Goal: Information Seeking & Learning: Learn about a topic

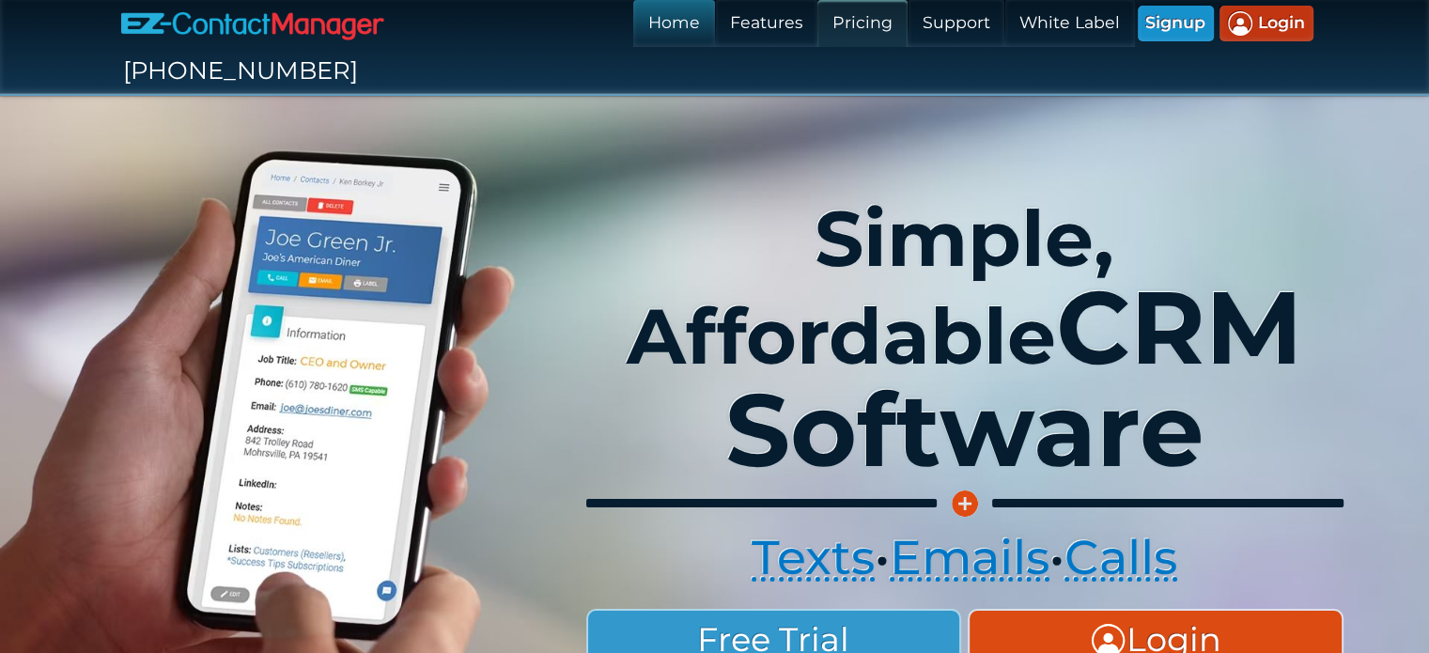
click at [817, 25] on link "Pricing" at bounding box center [861, 23] width 89 height 47
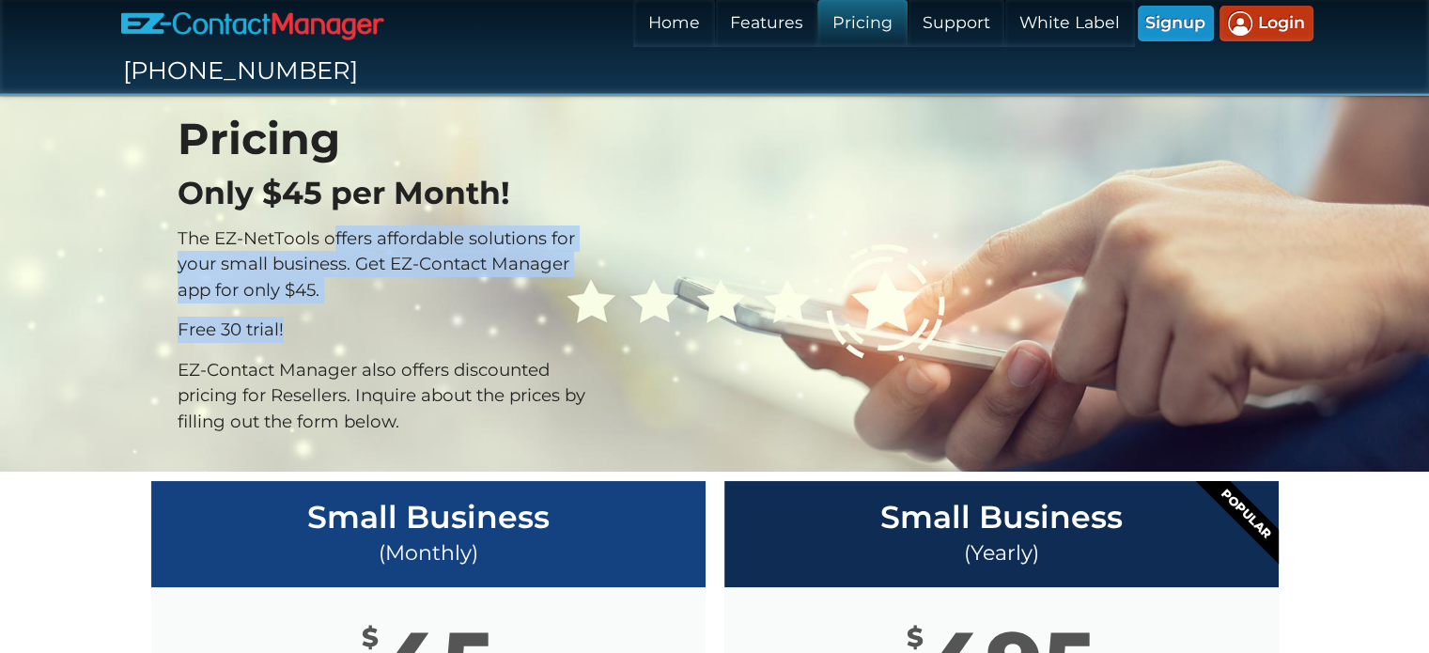
drag, startPoint x: 395, startPoint y: 193, endPoint x: 602, endPoint y: 278, distance: 224.6
click at [602, 278] on div "Pricing Only $45 per Month! The EZ-NetTools offers affordable solutions for you…" at bounding box center [387, 283] width 452 height 365
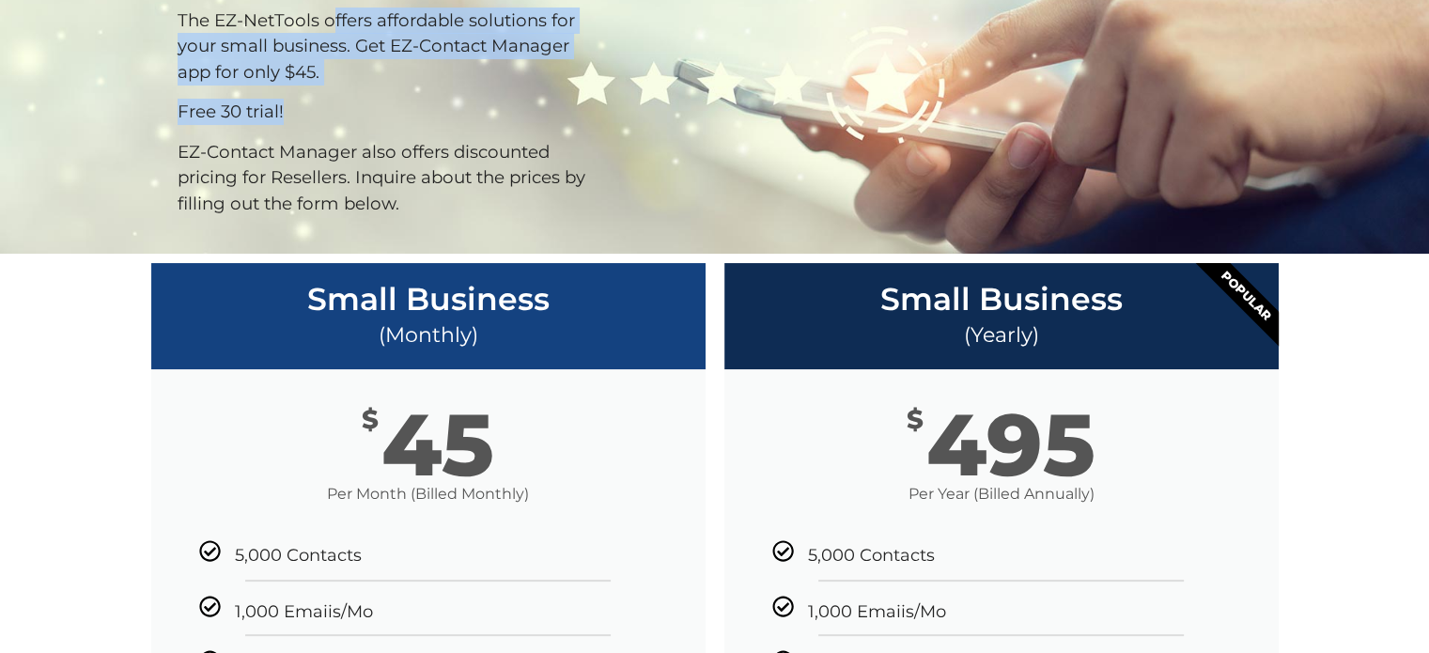
scroll to position [376, 0]
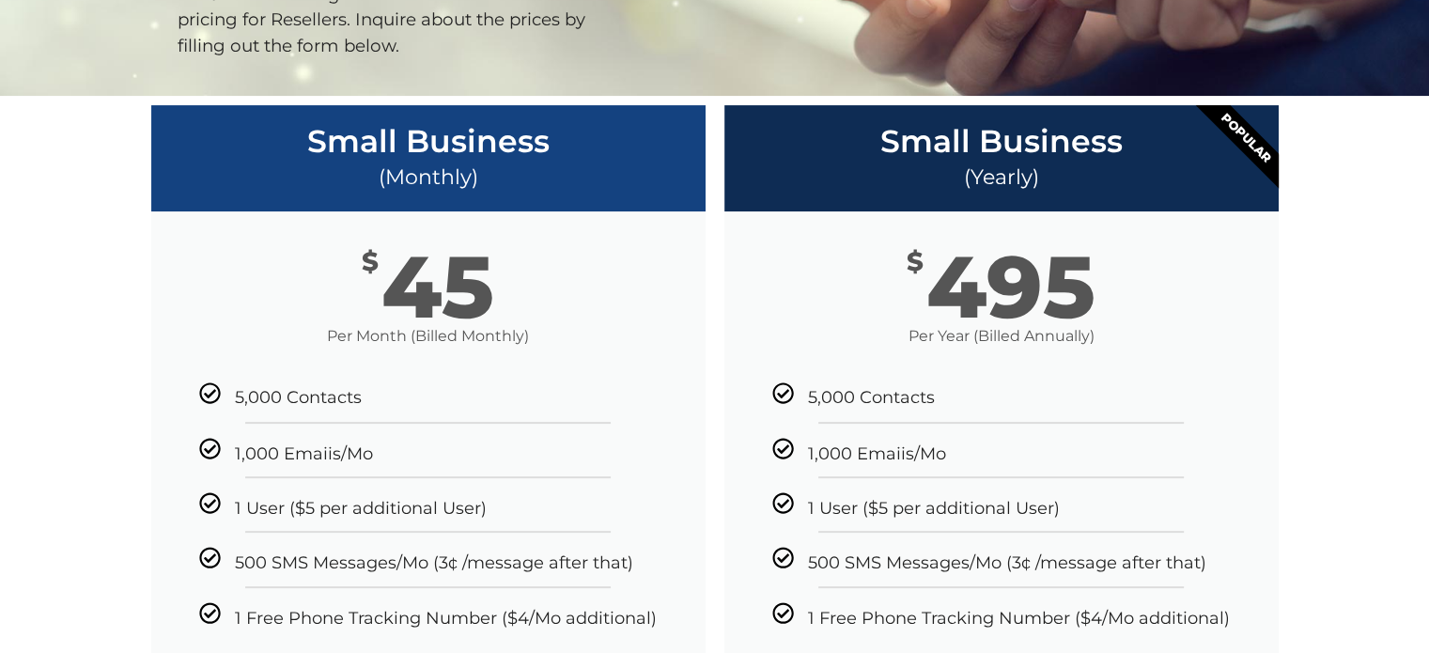
click at [327, 330] on div "$ 45 Per Month (Billed Monthly)" at bounding box center [428, 297] width 554 height 172
click at [326, 330] on div "$ 45 Per Month (Billed Monthly)" at bounding box center [428, 297] width 554 height 172
click at [363, 382] on div "5,000 Contacts" at bounding box center [428, 394] width 458 height 24
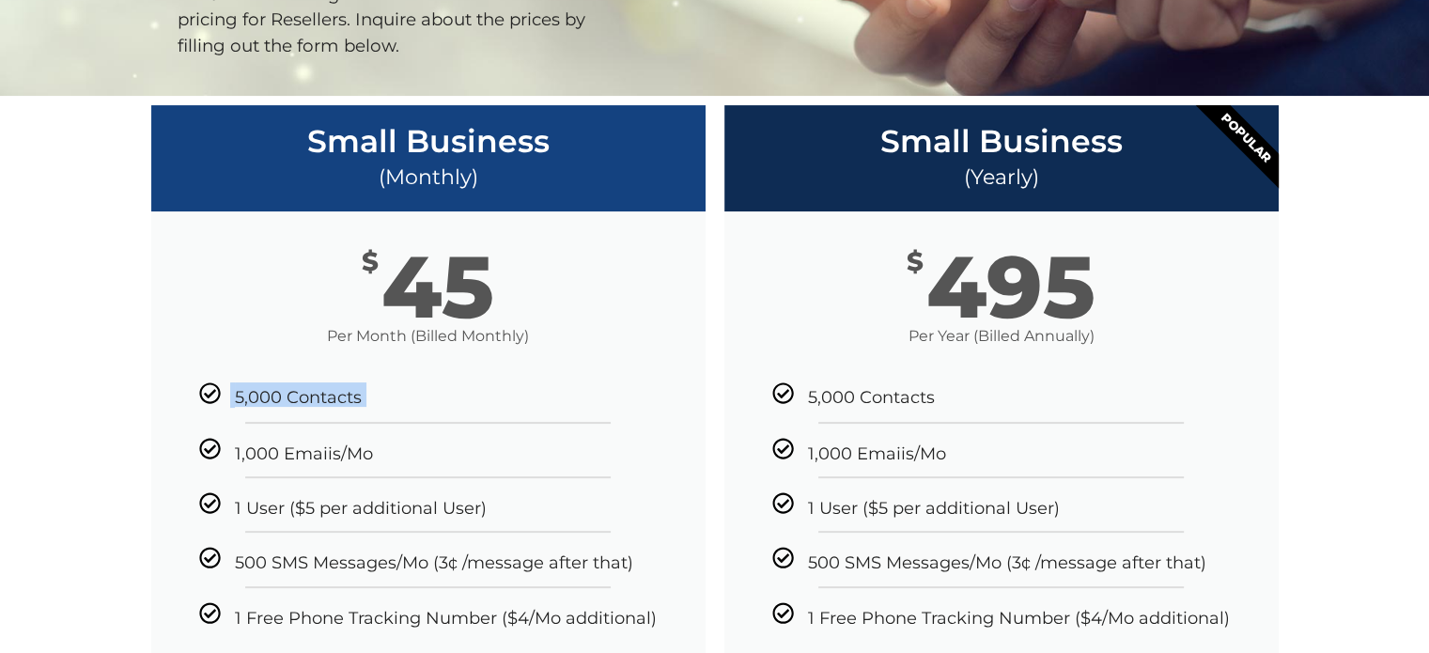
click at [363, 382] on div "5,000 Contacts" at bounding box center [428, 394] width 458 height 24
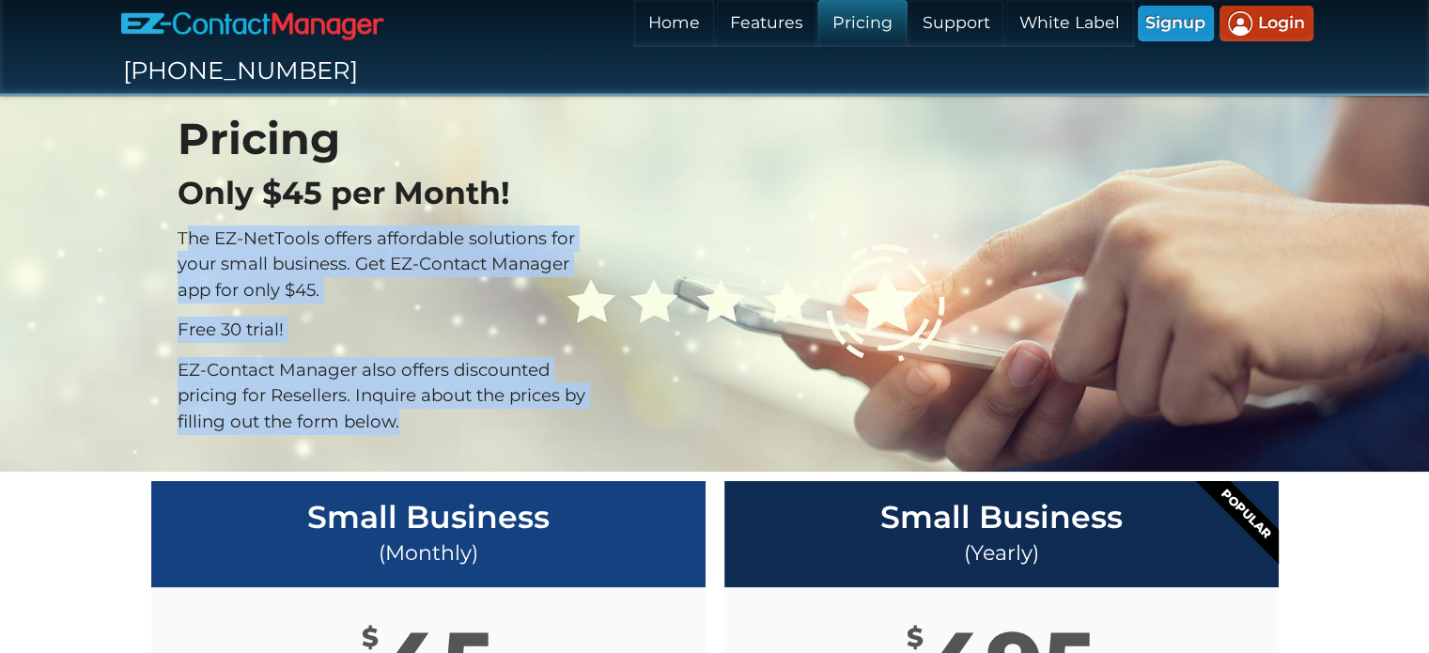
drag, startPoint x: 196, startPoint y: 170, endPoint x: 421, endPoint y: 378, distance: 305.8
click at [432, 378] on div "Only $45 per Month! The EZ-NetTools offers affordable solutions for your small …" at bounding box center [386, 305] width 417 height 259
click at [402, 360] on p "EZ-Contact Manager also offers discounted pricing for Resellers. Inquire about …" at bounding box center [386, 396] width 417 height 78
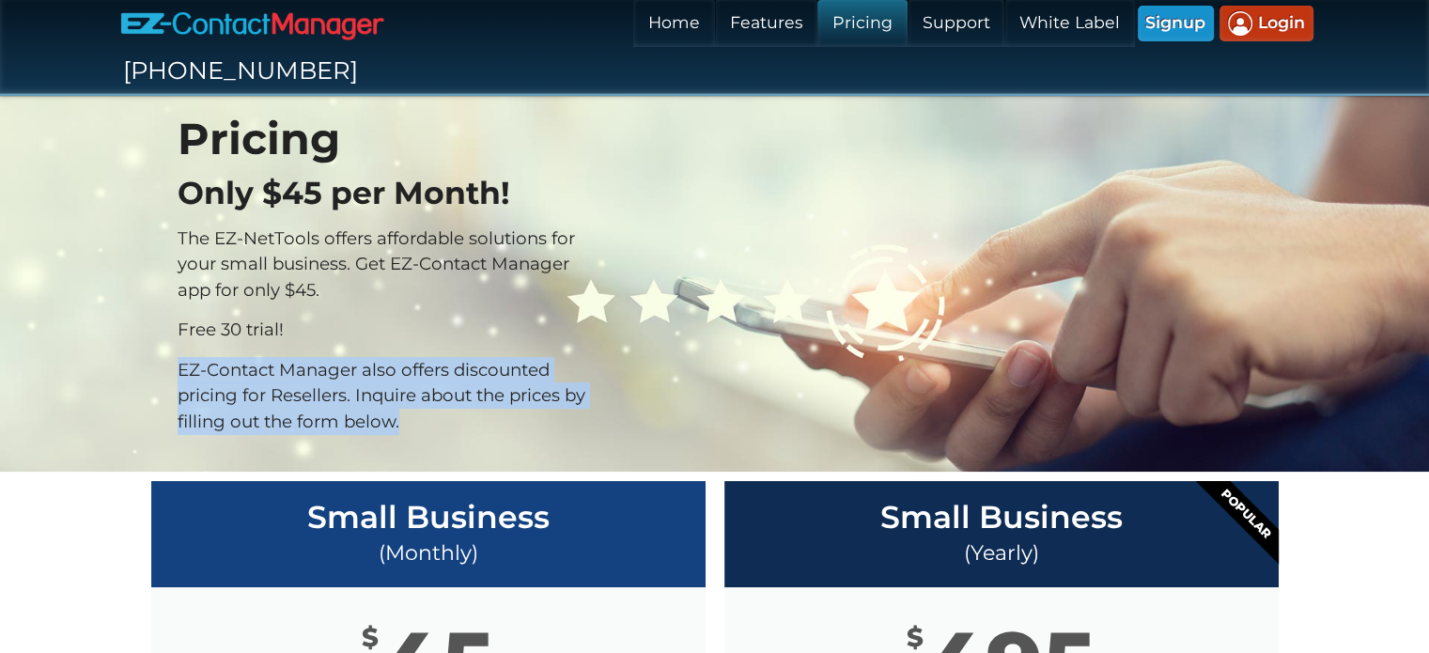
click at [402, 360] on p "EZ-Contact Manager also offers discounted pricing for Resellers. Inquire about …" at bounding box center [386, 396] width 417 height 78
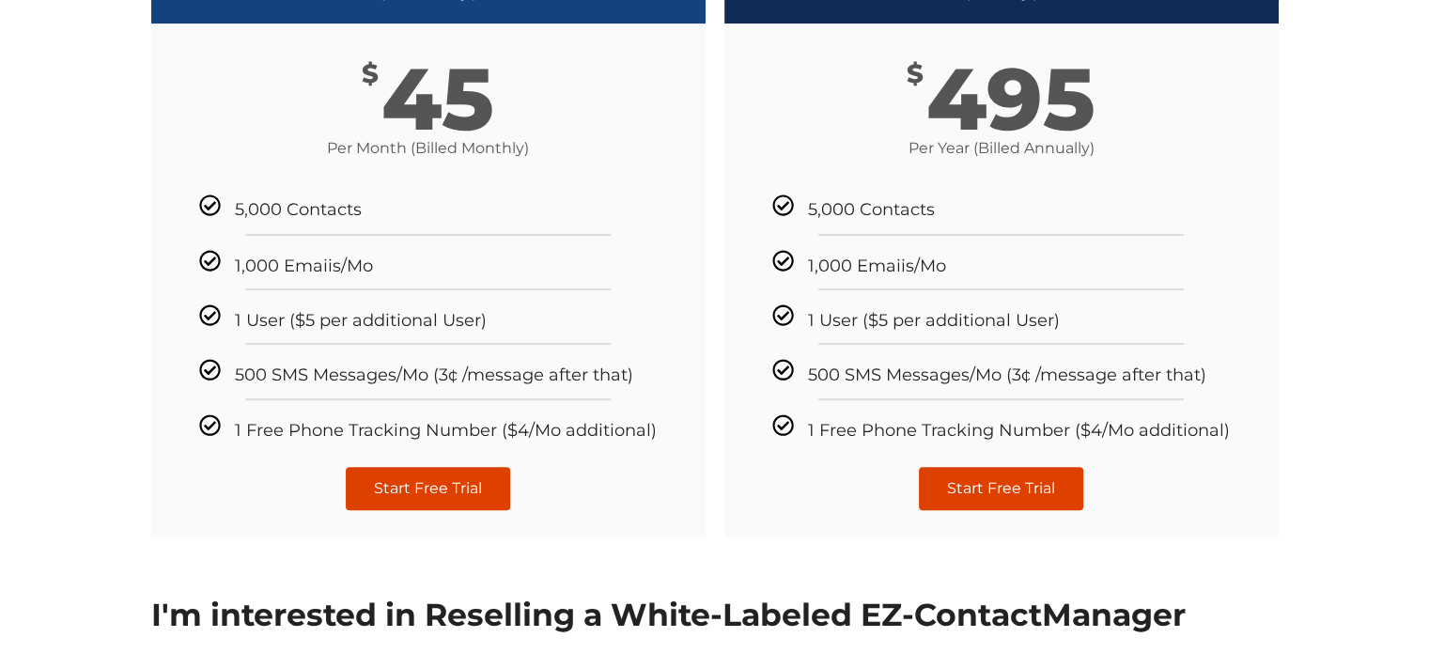
click at [542, 420] on span "1 Free Phone Tracking Number ($4/Mo additional)" at bounding box center [446, 429] width 422 height 19
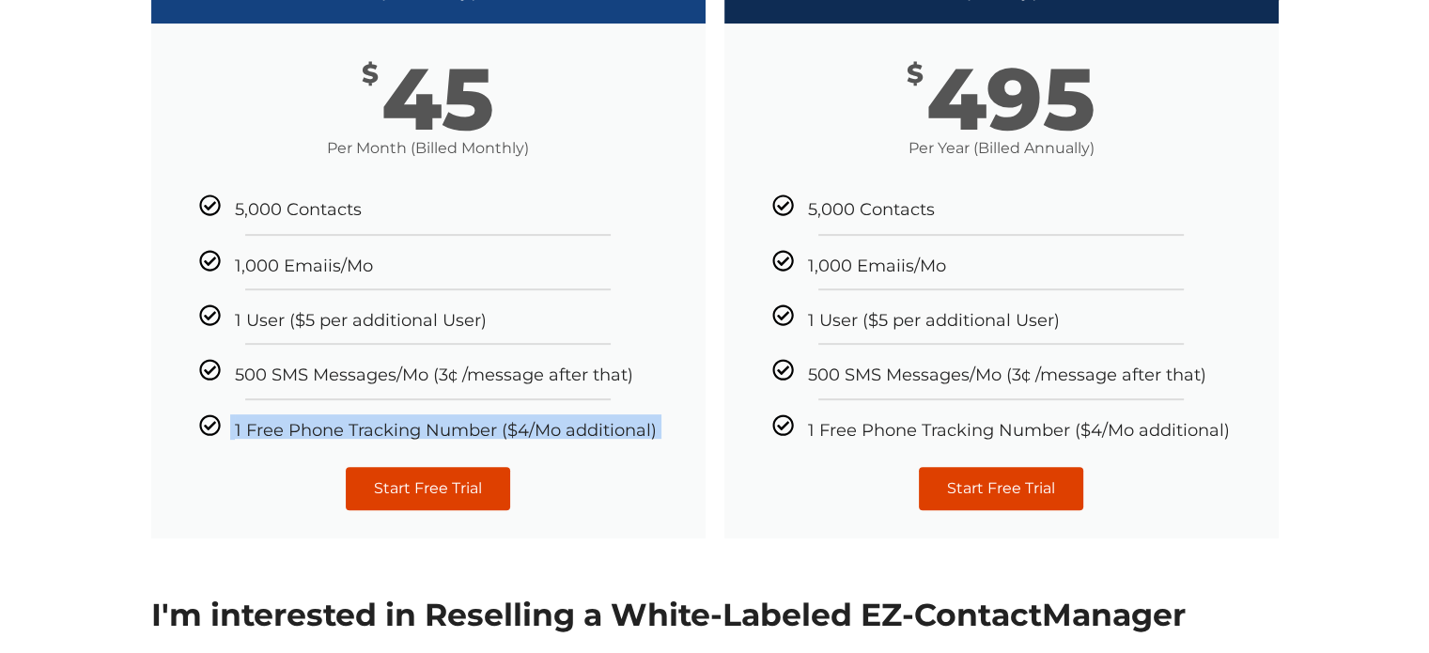
click at [542, 420] on span "1 Free Phone Tracking Number ($4/Mo additional)" at bounding box center [446, 429] width 422 height 19
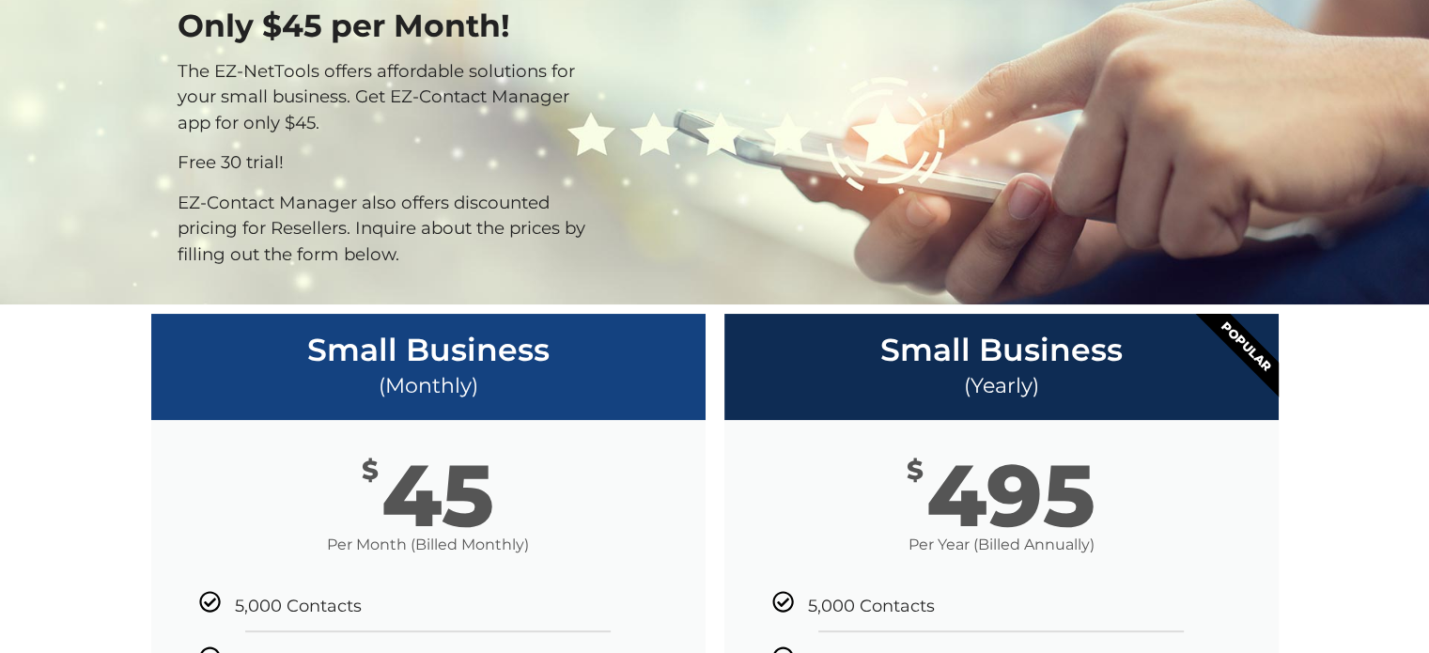
scroll to position [0, 0]
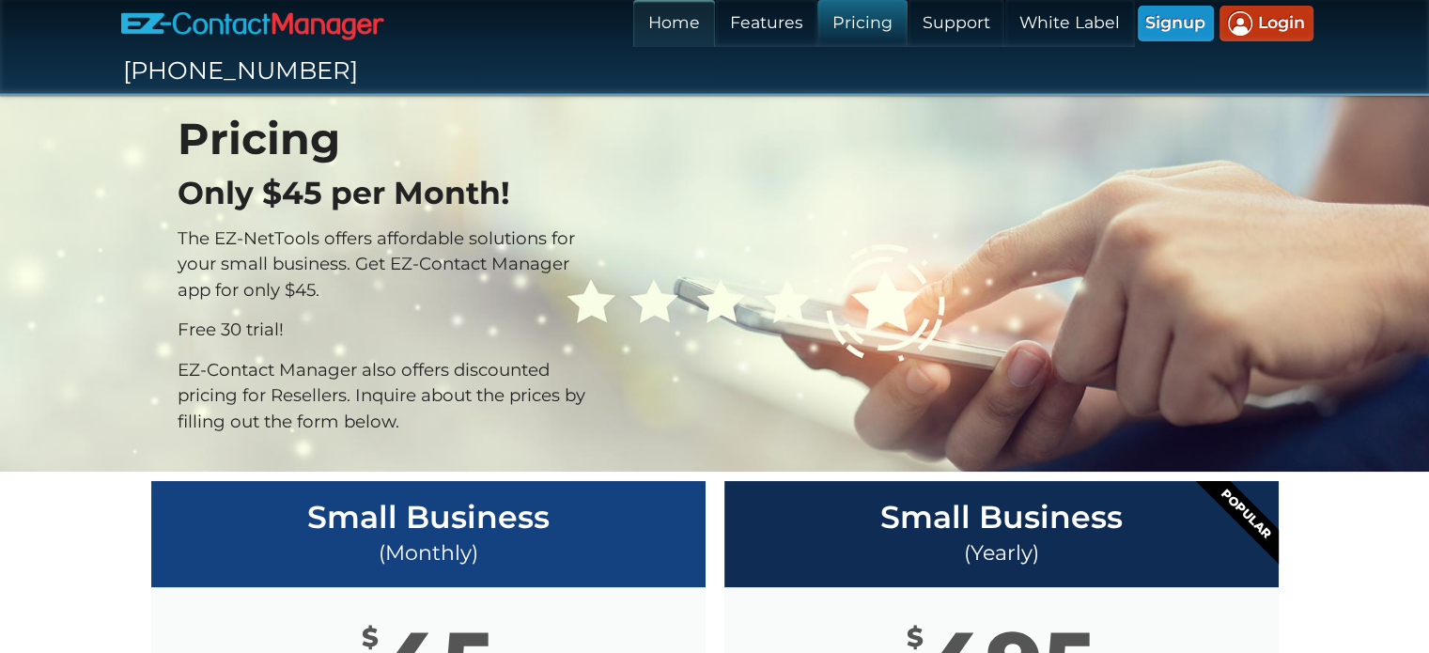
click at [633, 26] on link "Home" at bounding box center [673, 23] width 81 height 47
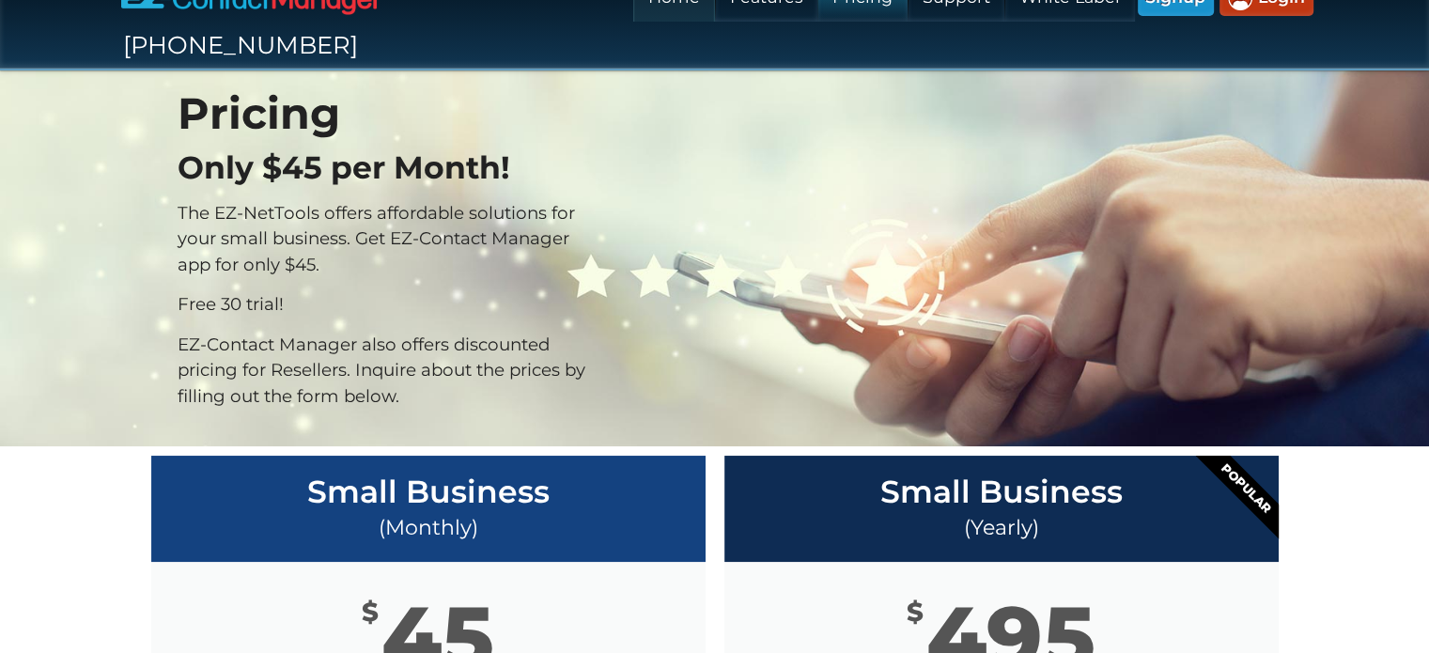
scroll to position [316, 0]
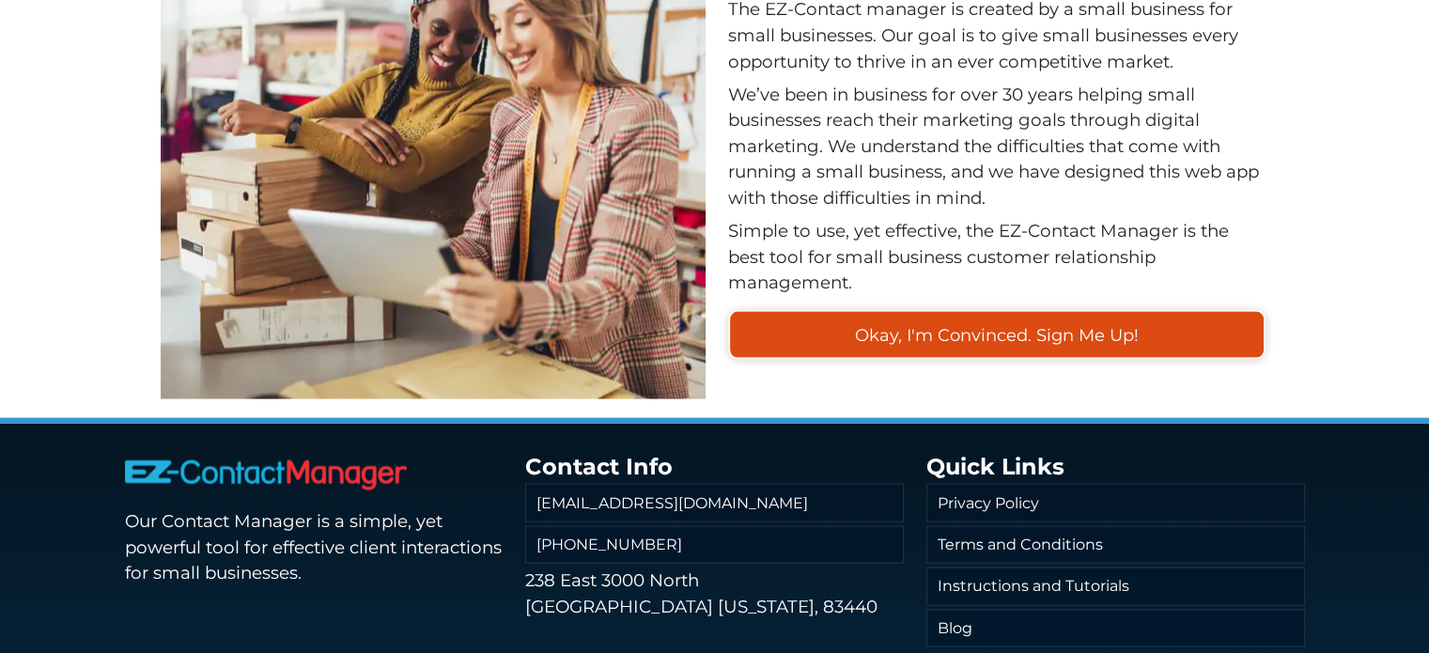
scroll to position [3693, 0]
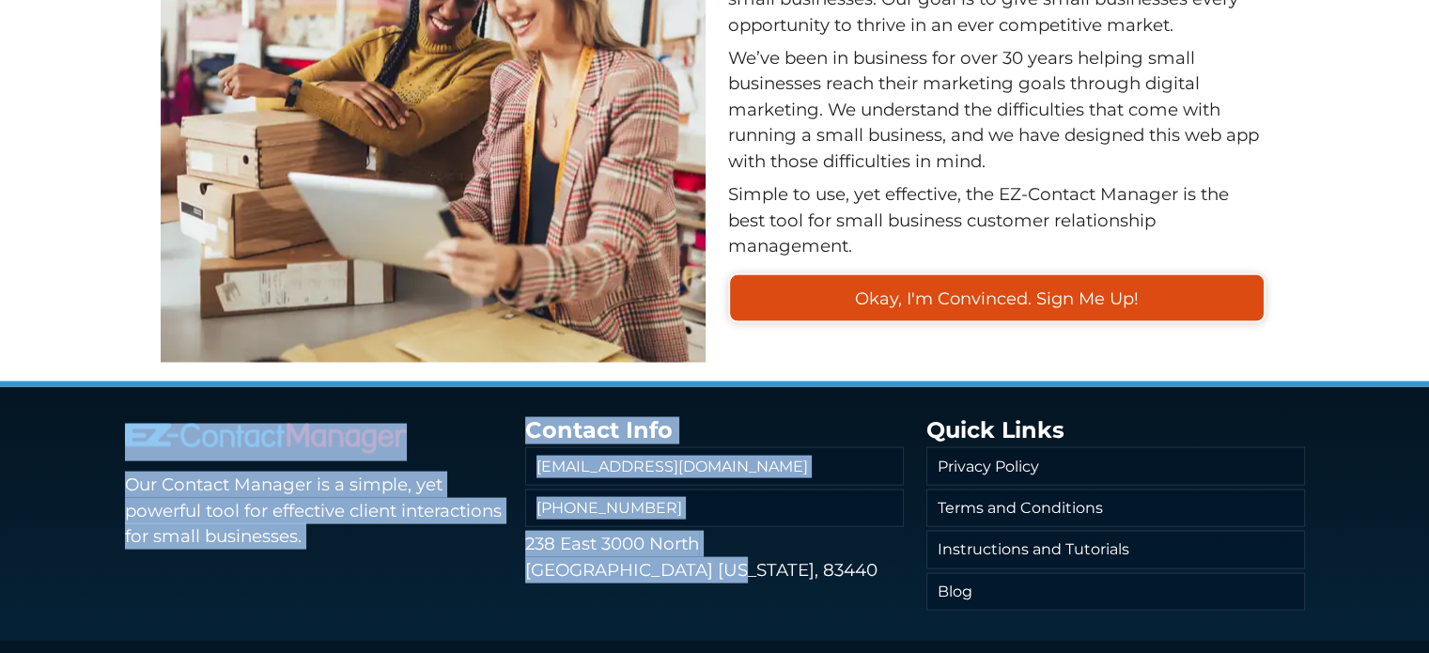
drag, startPoint x: 676, startPoint y: 496, endPoint x: 456, endPoint y: 349, distance: 265.5
click at [456, 381] on footer "Our Contact Manager is a simple, yet powerful tool for effective client interac…" at bounding box center [714, 541] width 1429 height 321
click at [412, 486] on p "Our Contact Manager is a simple, yet powerful tool for effective client interac…" at bounding box center [314, 511] width 379 height 78
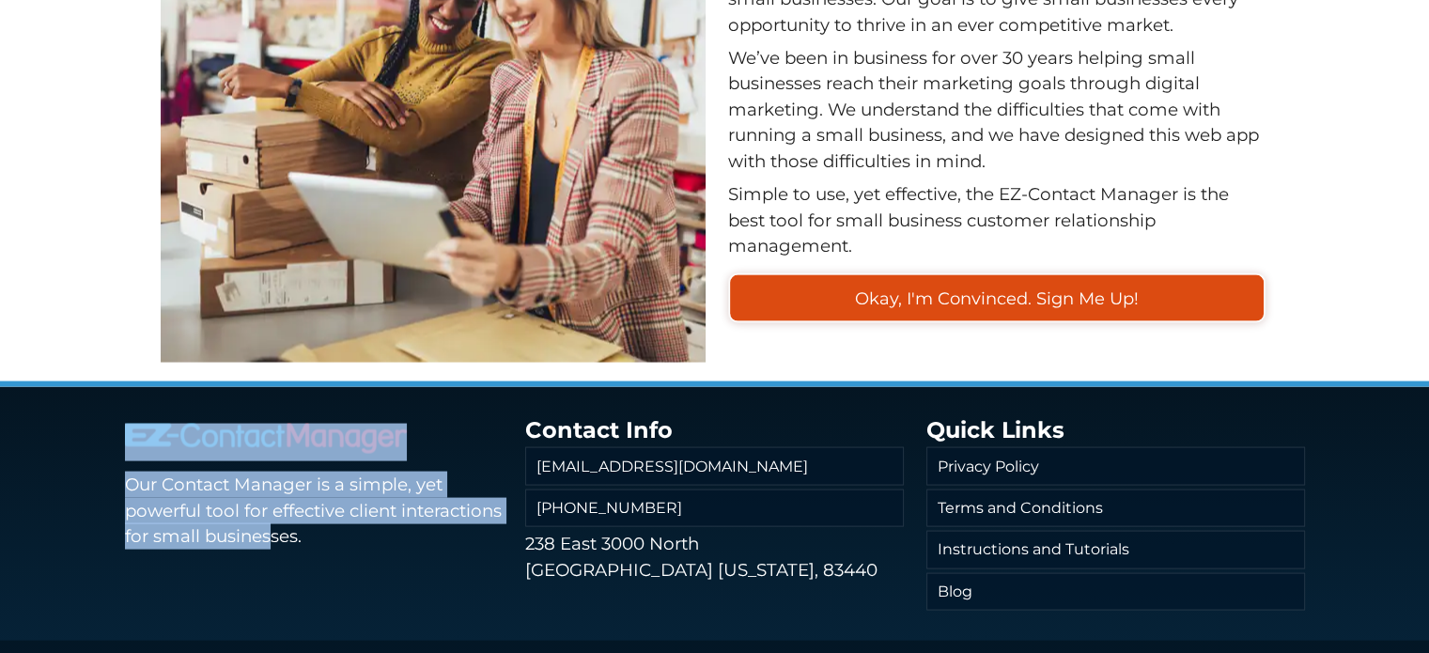
drag, startPoint x: 376, startPoint y: 495, endPoint x: 105, endPoint y: 390, distance: 290.3
click at [105, 390] on footer "Our Contact Manager is a simple, yet powerful tool for effective client interac…" at bounding box center [714, 541] width 1429 height 321
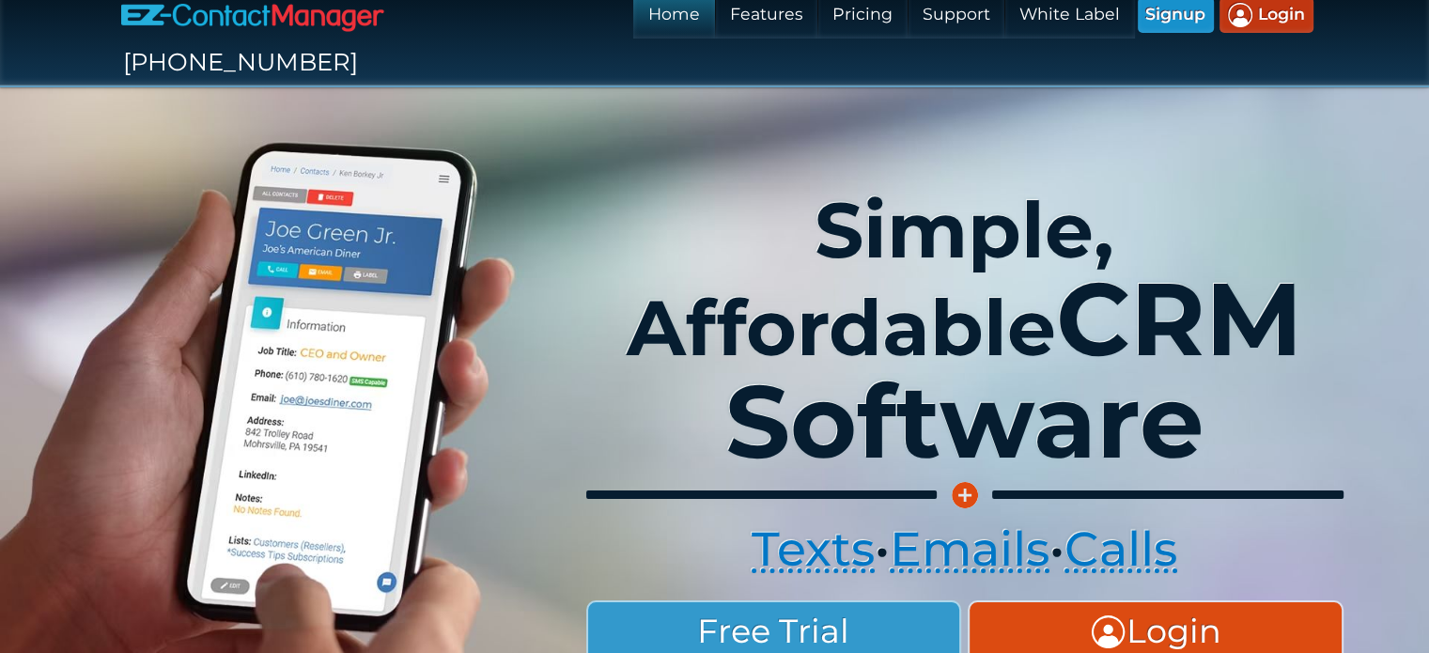
scroll to position [0, 0]
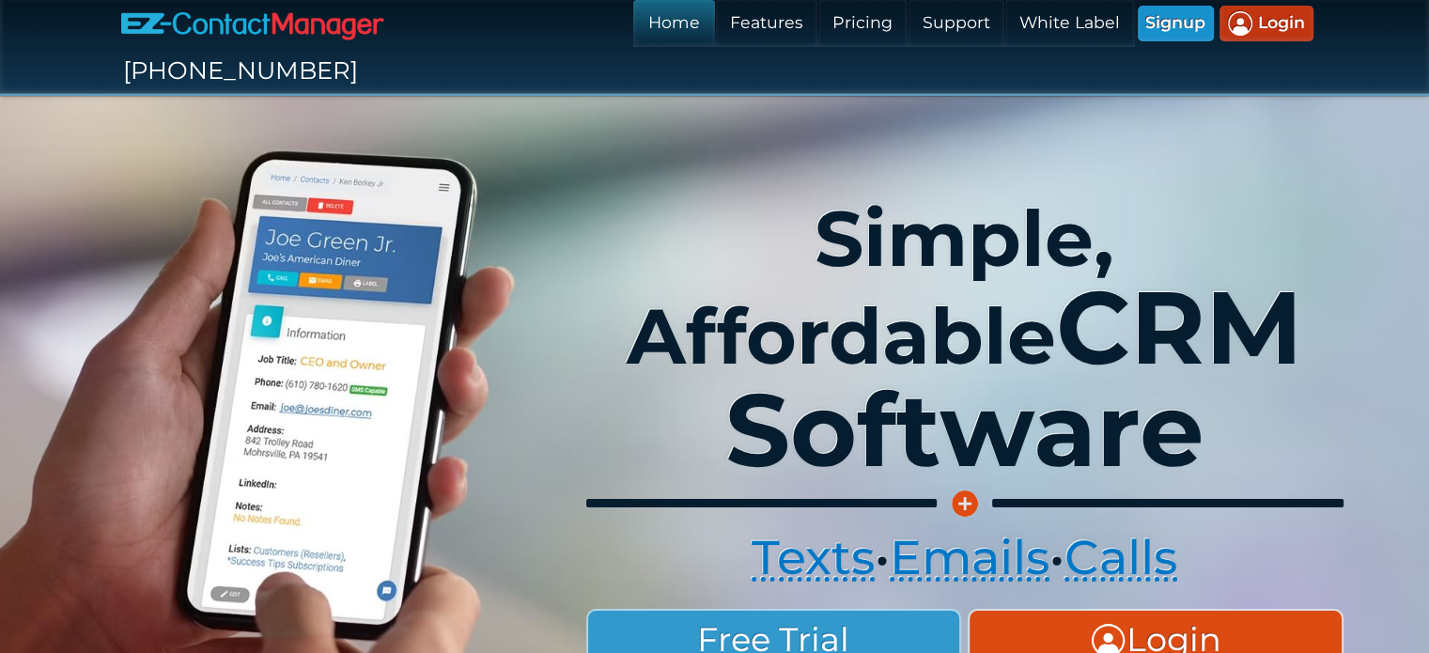
click at [736, 238] on h1 "Simple, Affordable CRM Software" at bounding box center [964, 342] width 786 height 281
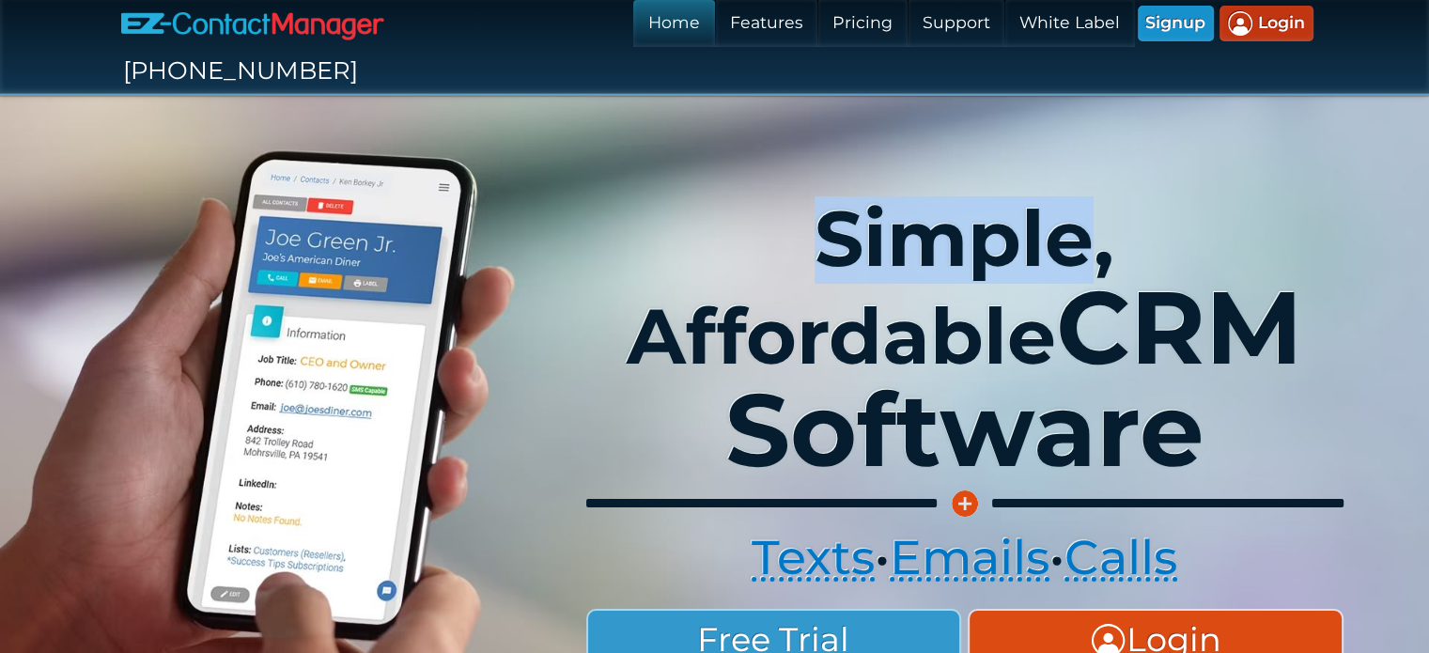
click at [736, 238] on h1 "Simple, Affordable CRM Software" at bounding box center [964, 342] width 786 height 281
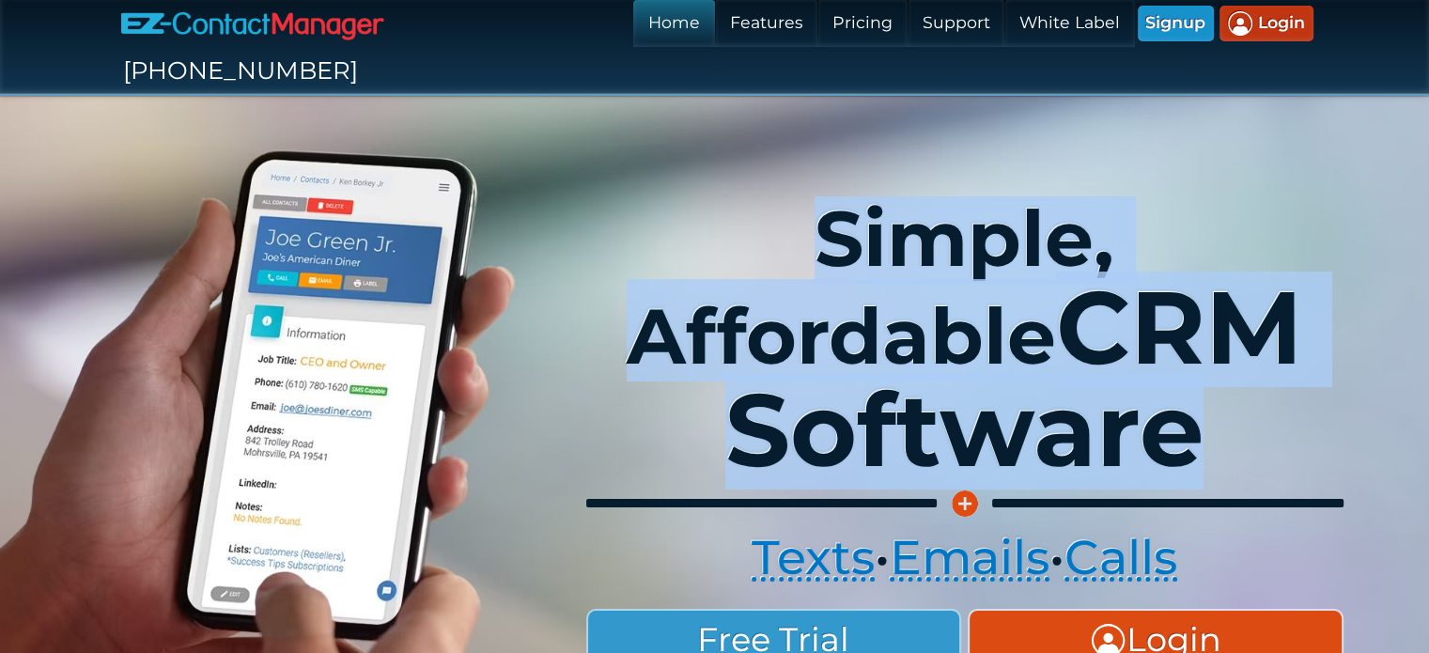
click at [736, 238] on h1 "Simple, Affordable CRM Software" at bounding box center [964, 342] width 786 height 281
click at [971, 490] on img at bounding box center [965, 503] width 26 height 26
click at [715, 30] on link "Features" at bounding box center [766, 23] width 102 height 47
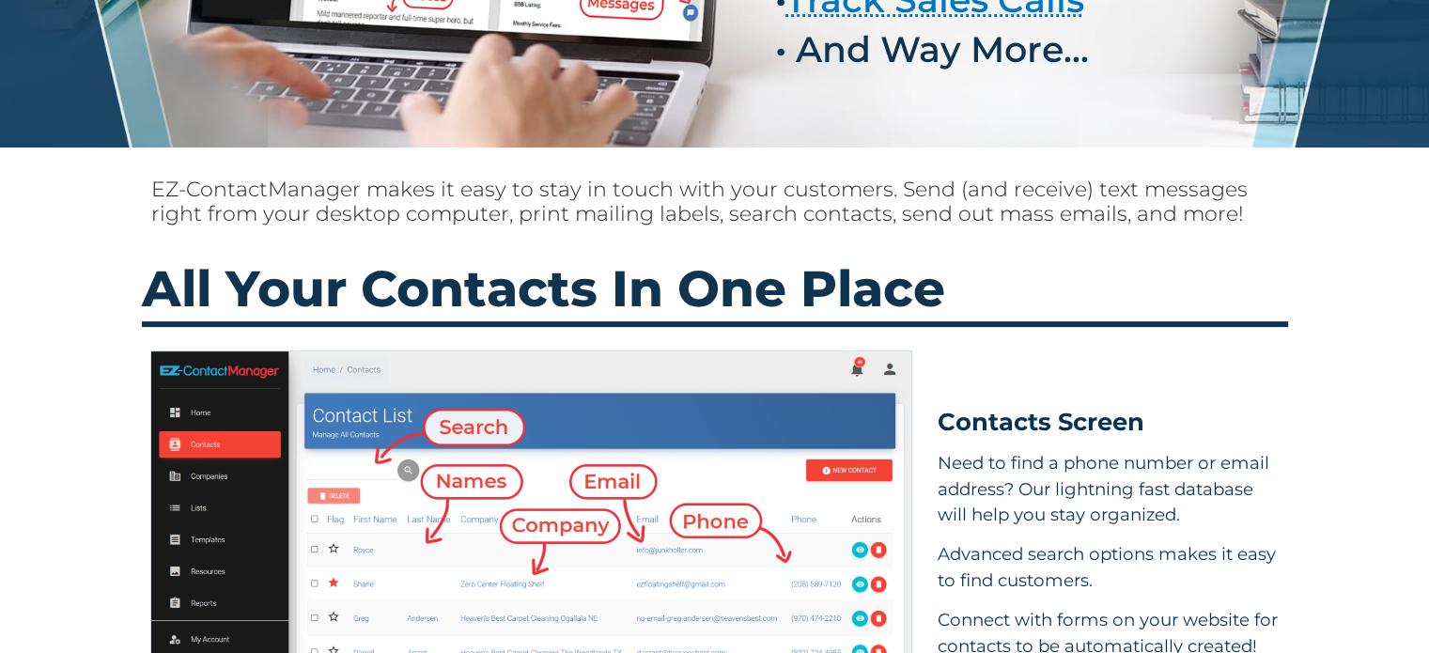
scroll to position [470, 0]
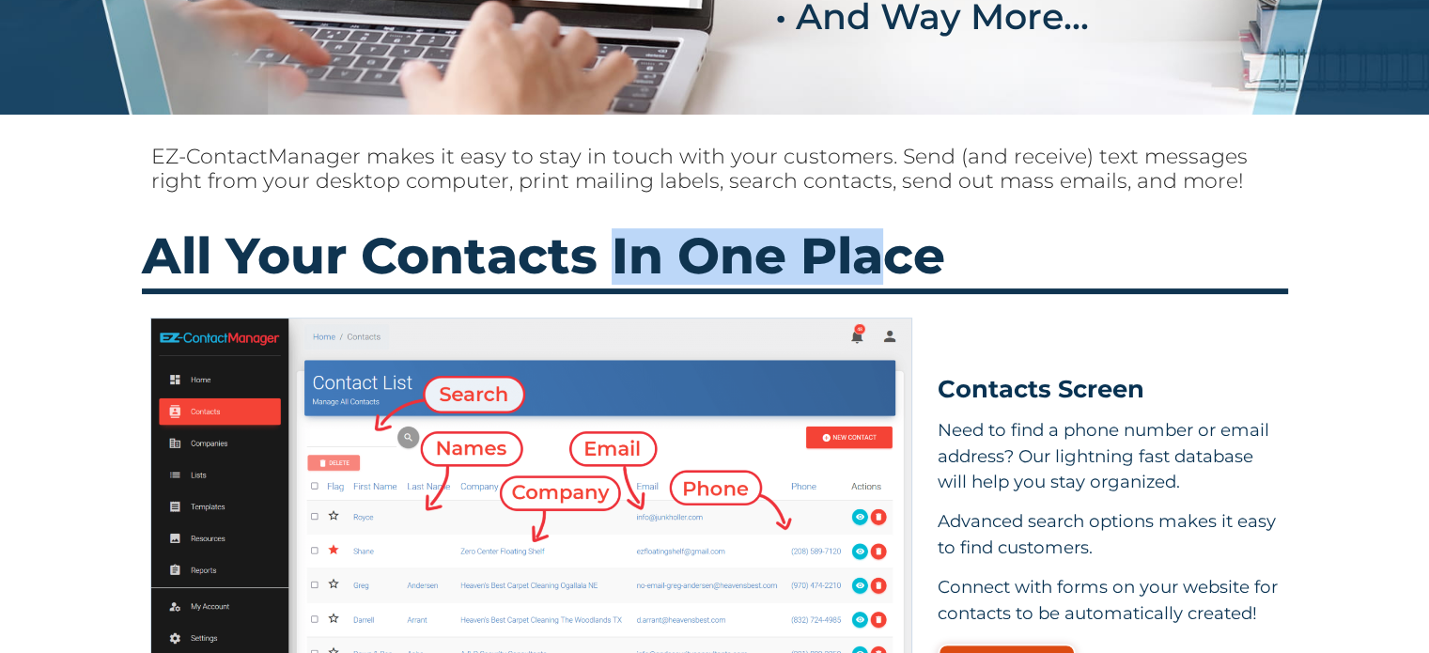
drag, startPoint x: 616, startPoint y: 198, endPoint x: 894, endPoint y: 236, distance: 279.7
click at [894, 236] on h2 "All Your Contacts In One Place" at bounding box center [715, 263] width 1146 height 62
click at [884, 232] on h2 "All Your Contacts In One Place" at bounding box center [715, 263] width 1146 height 62
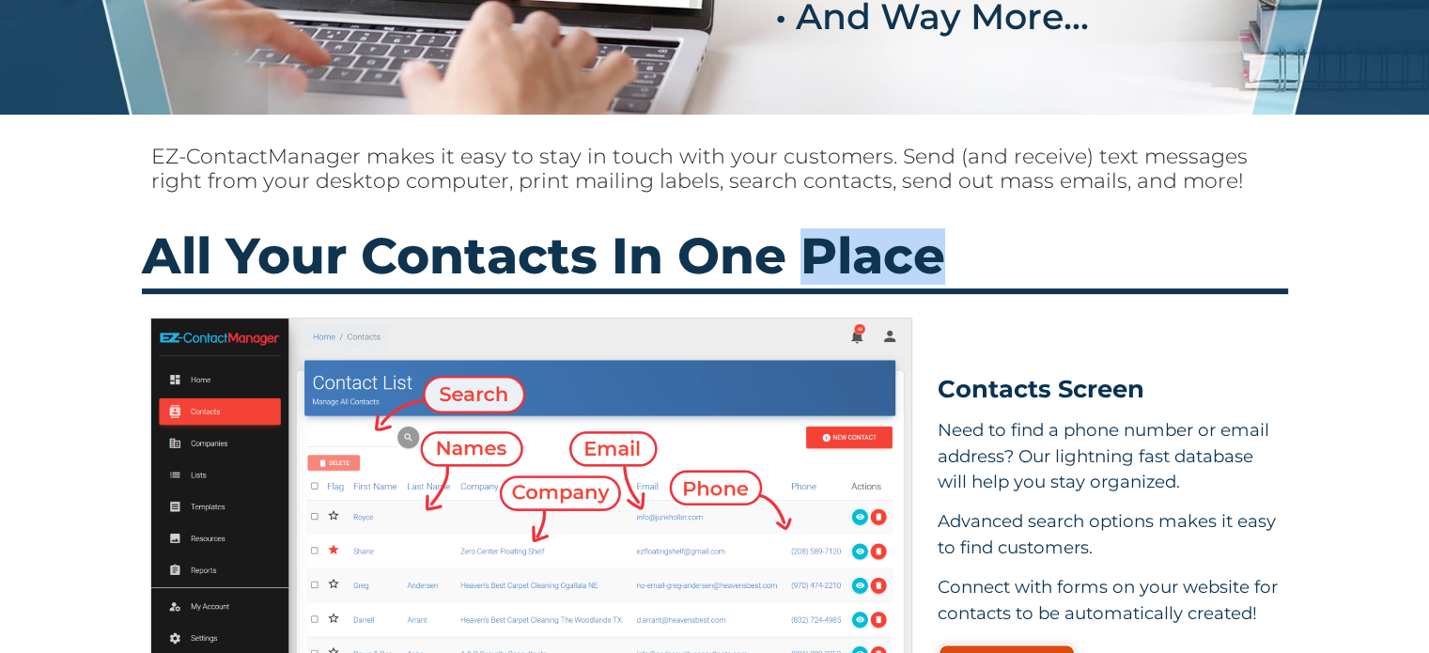
click at [884, 232] on h2 "All Your Contacts In One Place" at bounding box center [715, 263] width 1146 height 62
